Goal: Task Accomplishment & Management: Manage account settings

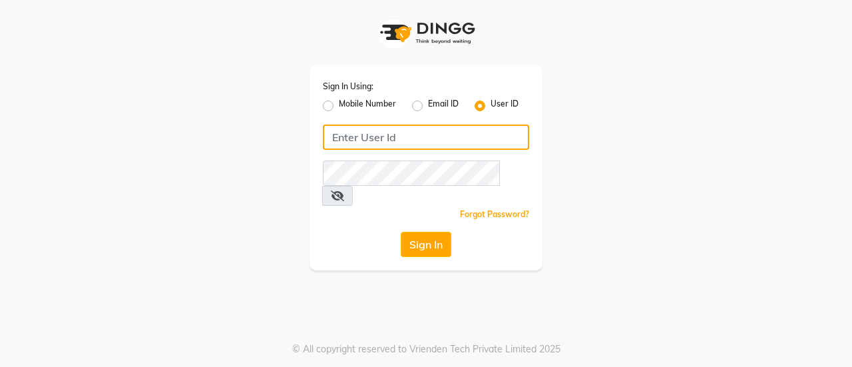
type input "8861319303"
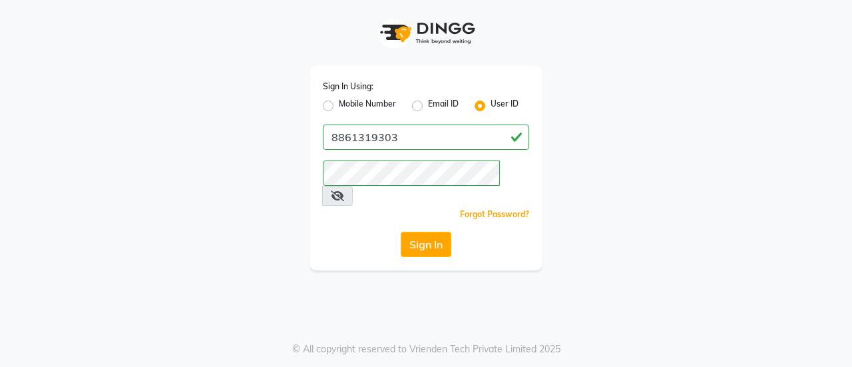
drag, startPoint x: 0, startPoint y: 0, endPoint x: 328, endPoint y: 108, distance: 344.8
click at [339, 108] on label "Mobile Number" at bounding box center [367, 106] width 57 height 16
click at [339, 107] on input "Mobile Number" at bounding box center [343, 102] width 9 height 9
radio input "true"
radio input "false"
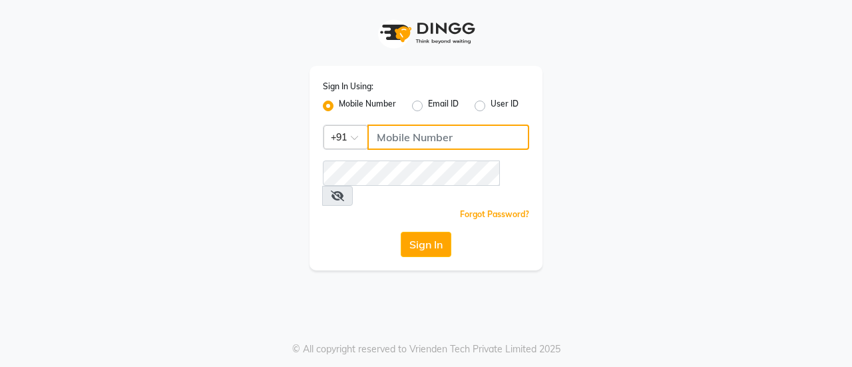
click at [407, 139] on input "Username" at bounding box center [448, 136] width 162 height 25
type input "8861319303"
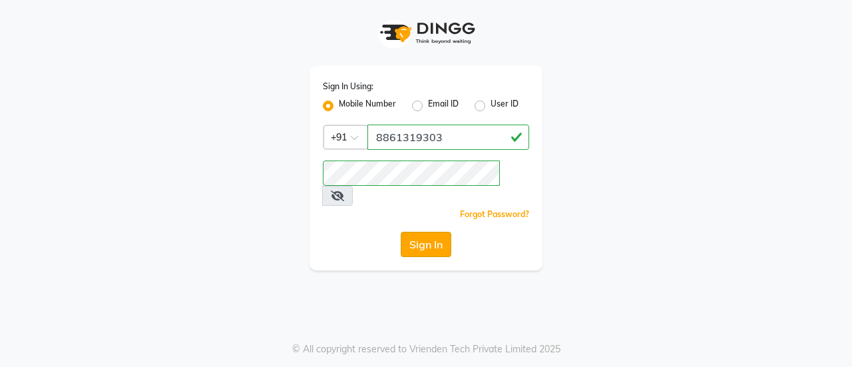
click at [415, 232] on button "Sign In" at bounding box center [426, 244] width 51 height 25
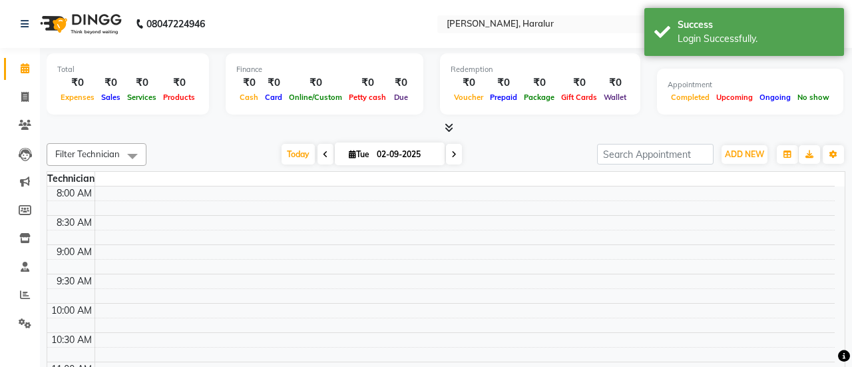
select select "en"
